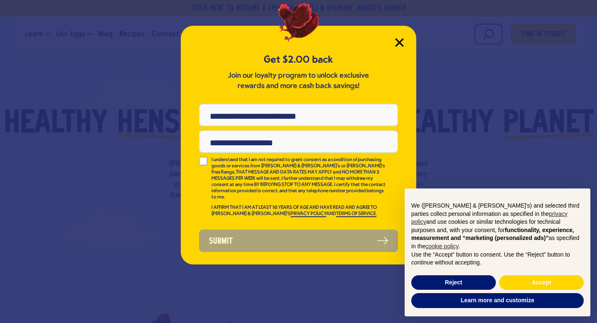
click at [402, 44] on icon "Close Modal" at bounding box center [399, 42] width 9 height 9
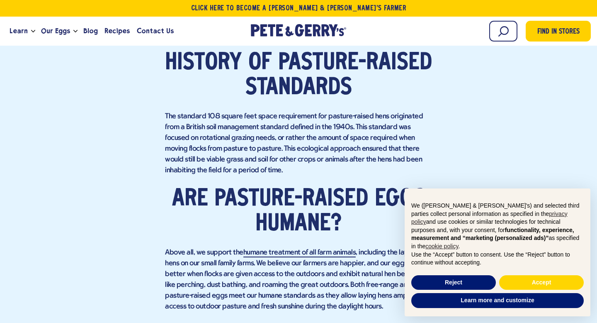
scroll to position [796, 0]
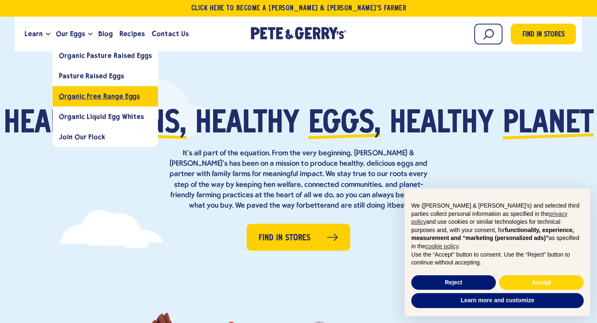
click at [85, 97] on span "Organic Free Range Eggs" at bounding box center [99, 96] width 81 height 8
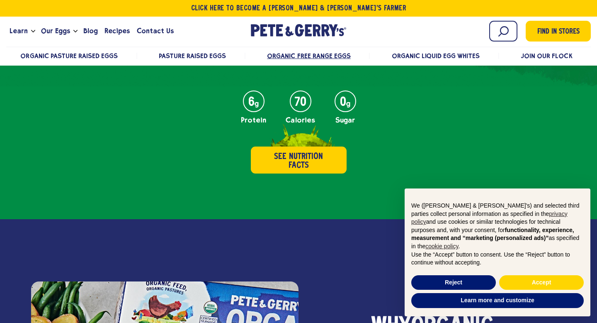
scroll to position [623, 0]
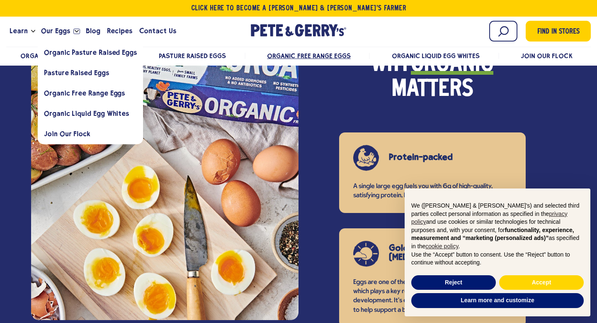
click at [73, 30] on button "Open the dropdown menu for Our Eggs" at bounding box center [76, 31] width 7 height 5
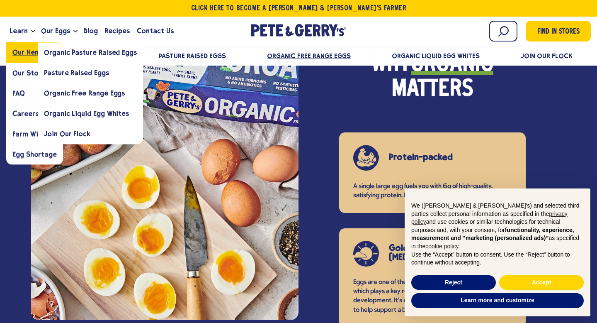
click at [23, 51] on span "Our Hens" at bounding box center [26, 52] width 29 height 8
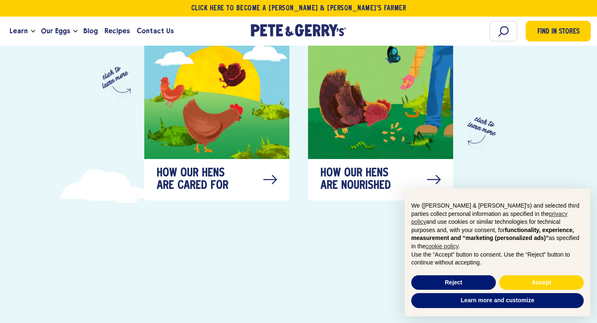
scroll to position [463, 0]
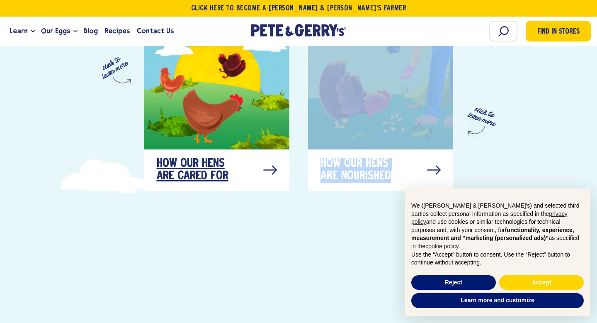
click at [216, 162] on span "How our hens are cared for" at bounding box center [198, 170] width 83 height 25
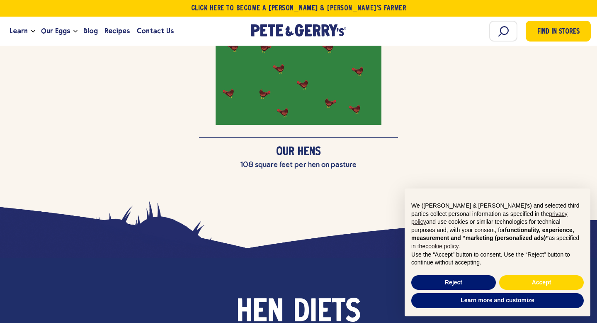
scroll to position [2235, 0]
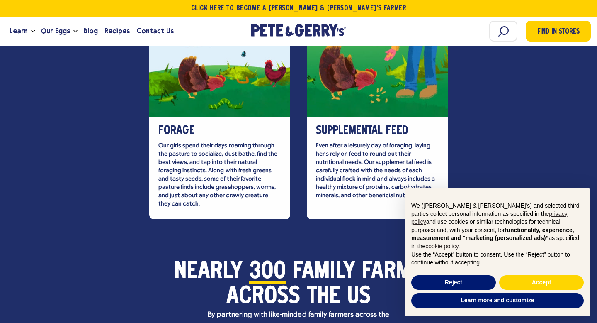
scroll to position [2441, 0]
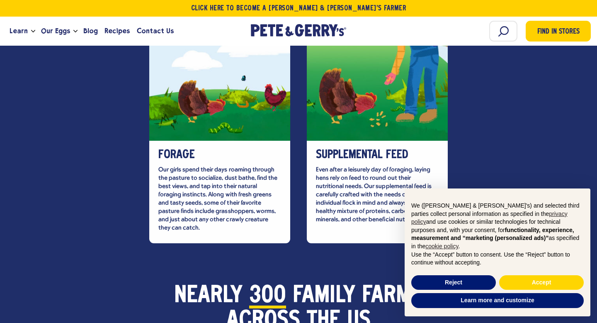
click at [372, 177] on div "Supplemental Feed Even after a leisurely day of foraging, laying hens rely on f…" at bounding box center [377, 192] width 141 height 102
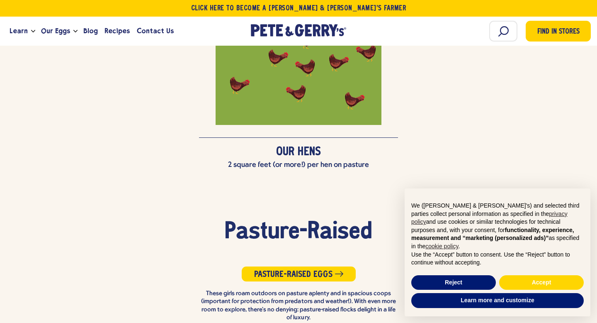
scroll to position [1704, 0]
